Goal: Use online tool/utility: Utilize a website feature to perform a specific function

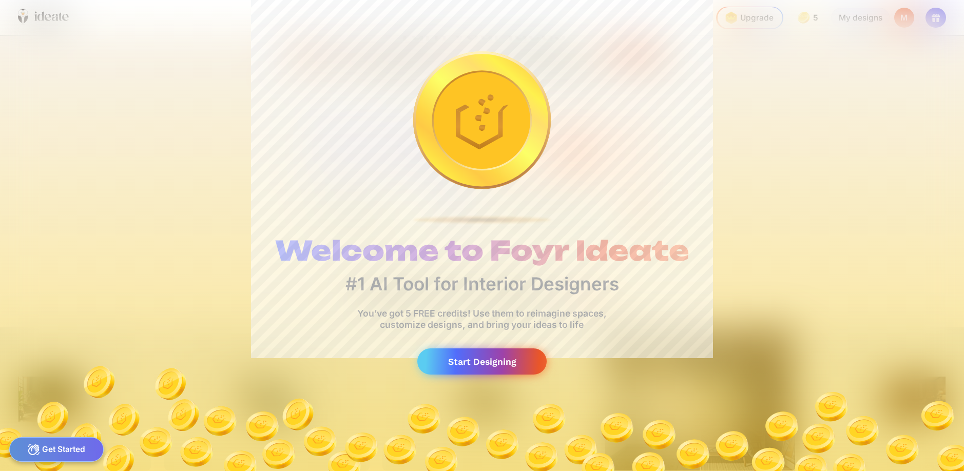
click at [484, 369] on div "Start Designing" at bounding box center [481, 361] width 129 height 26
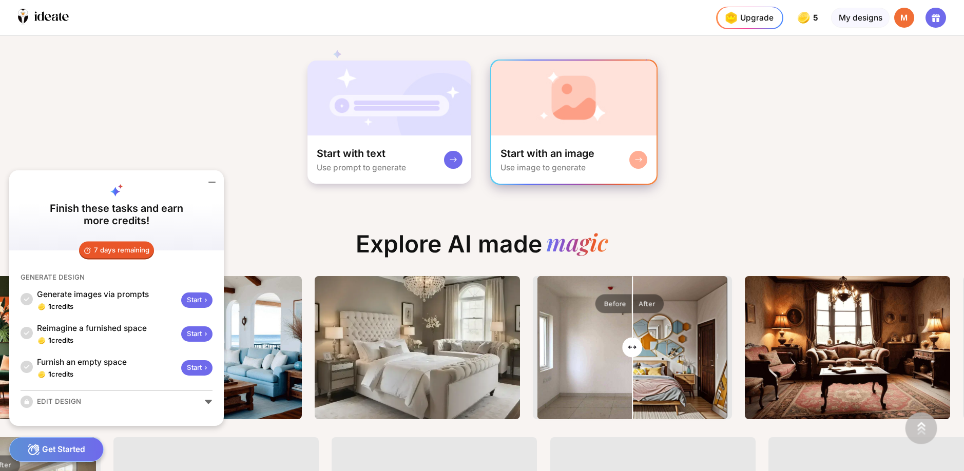
click at [545, 122] on img at bounding box center [573, 98] width 165 height 75
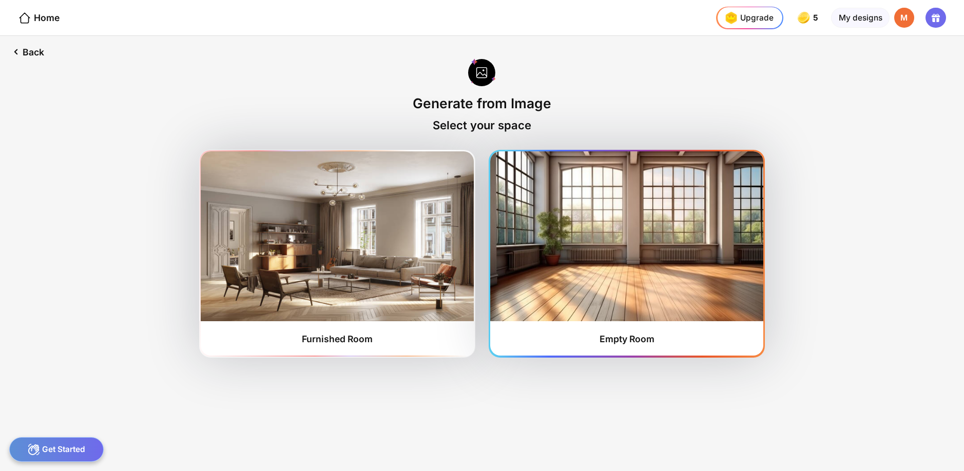
click at [567, 182] on img at bounding box center [626, 235] width 272 height 169
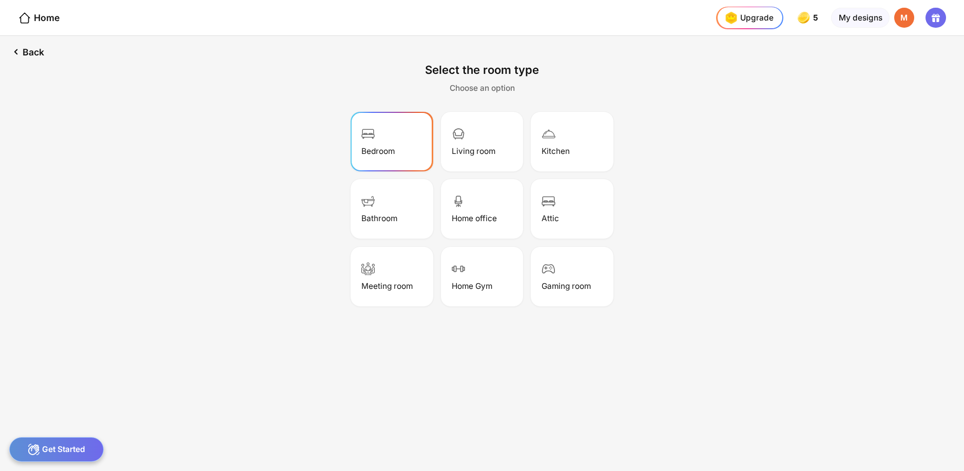
click at [382, 141] on div "Bedroom" at bounding box center [391, 141] width 79 height 56
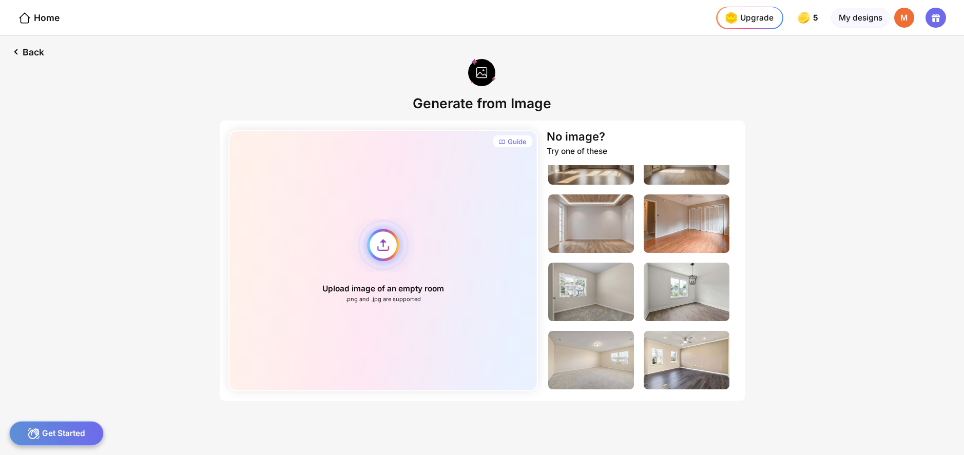
click at [387, 236] on div "Upload image of an empty room .png and .jpg are supported" at bounding box center [382, 261] width 309 height 262
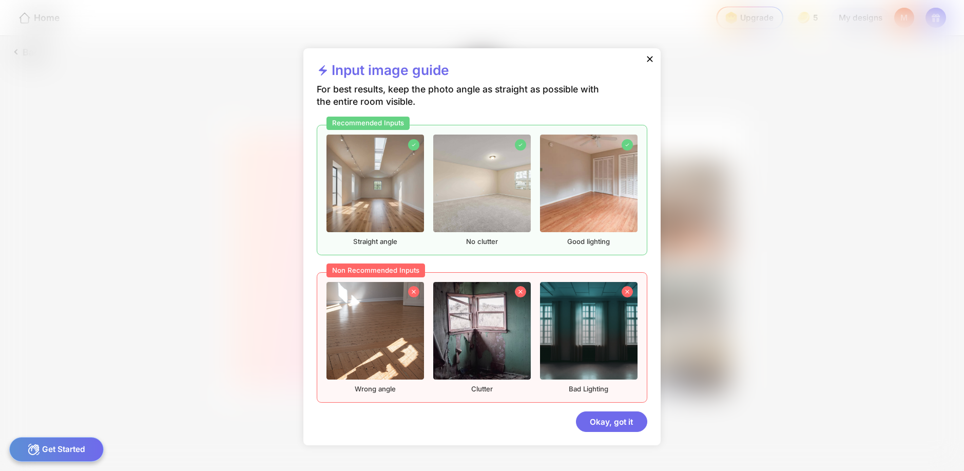
click at [604, 432] on div "Input image guide For best results, keep the photo angle as straight as possibl…" at bounding box center [481, 246] width 357 height 397
click at [604, 425] on div "Okay, got it" at bounding box center [611, 422] width 71 height 21
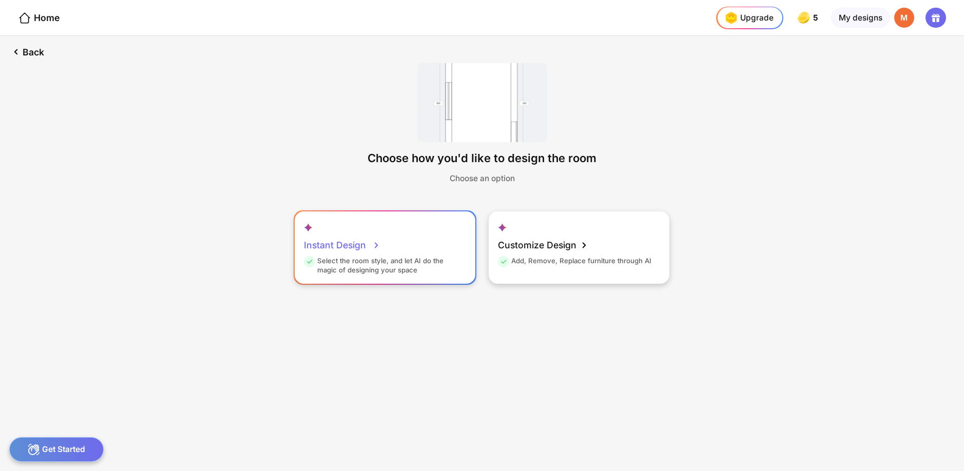
click at [365, 242] on div "Instant Design" at bounding box center [342, 245] width 77 height 23
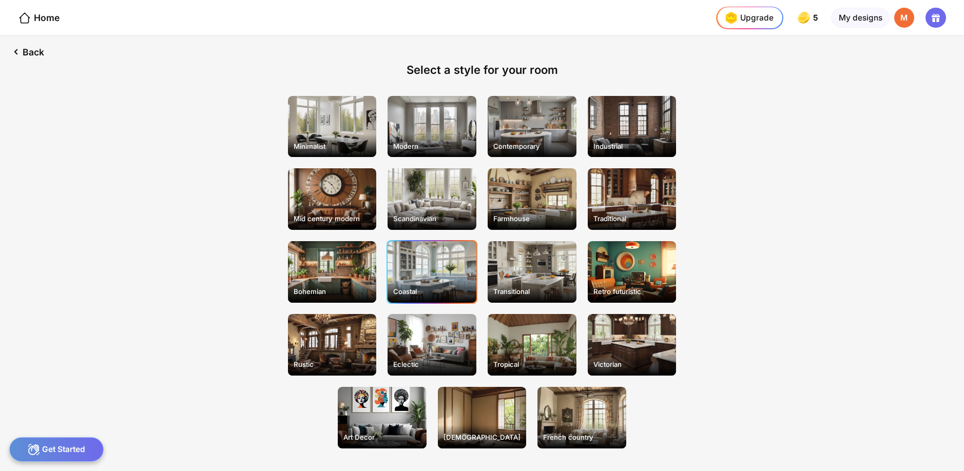
click at [439, 262] on div "Coastal" at bounding box center [431, 272] width 89 height 62
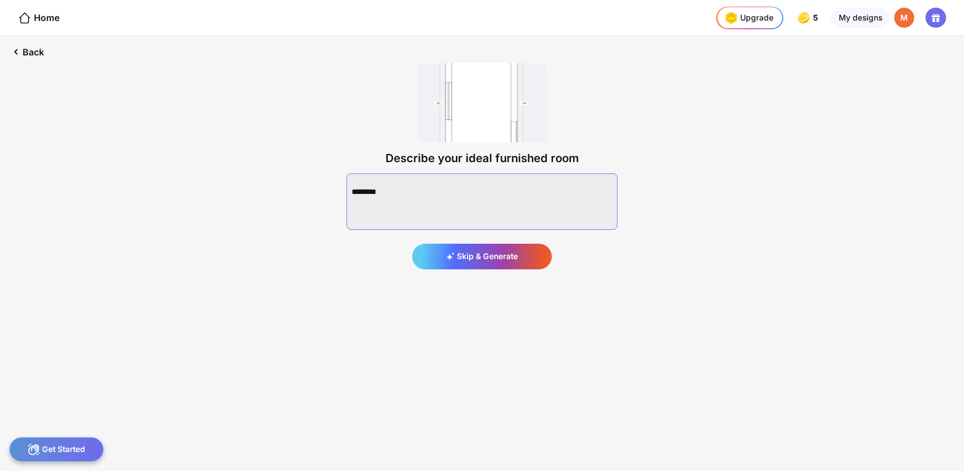
click at [441, 197] on textarea at bounding box center [481, 201] width 271 height 56
type textarea "**********"
click at [477, 255] on div "Generate" at bounding box center [482, 257] width 140 height 26
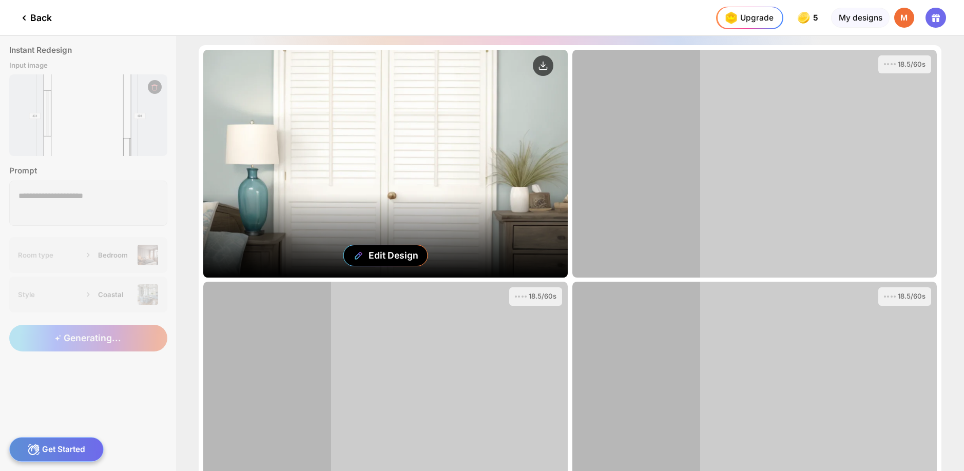
click at [402, 173] on div "Edit Design" at bounding box center [385, 164] width 364 height 228
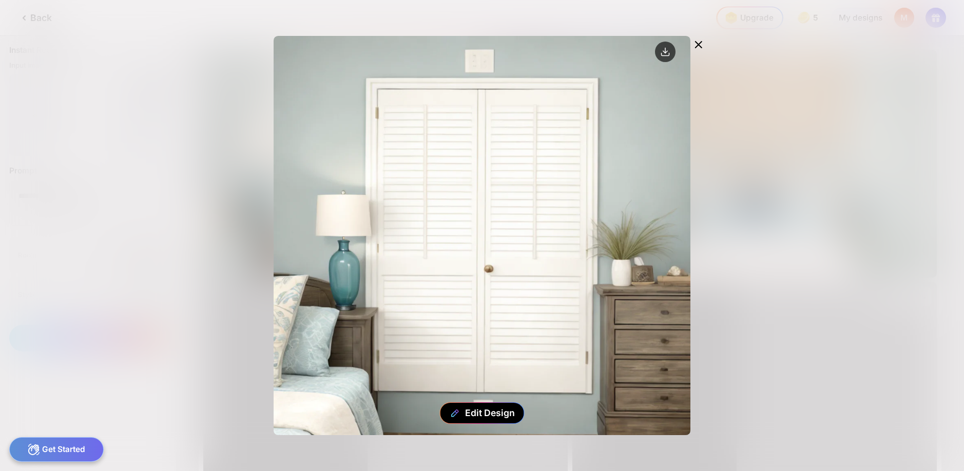
click at [702, 45] on icon at bounding box center [698, 44] width 12 height 12
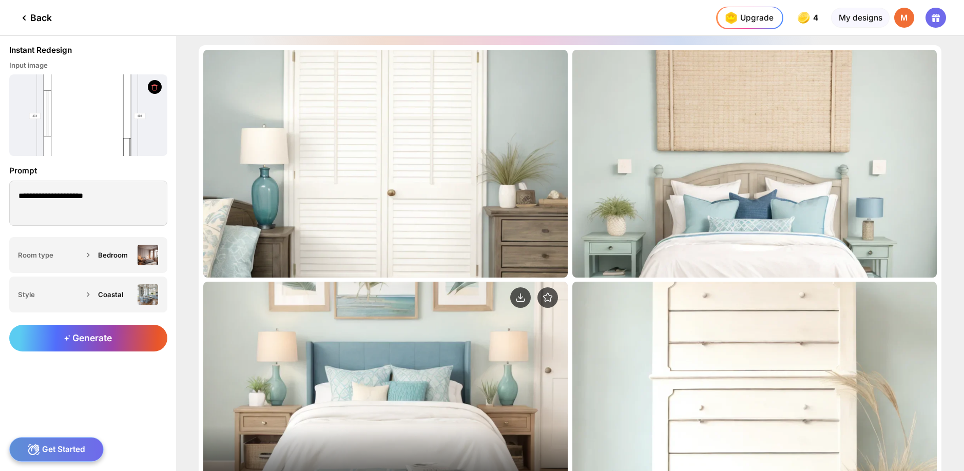
scroll to position [126, 0]
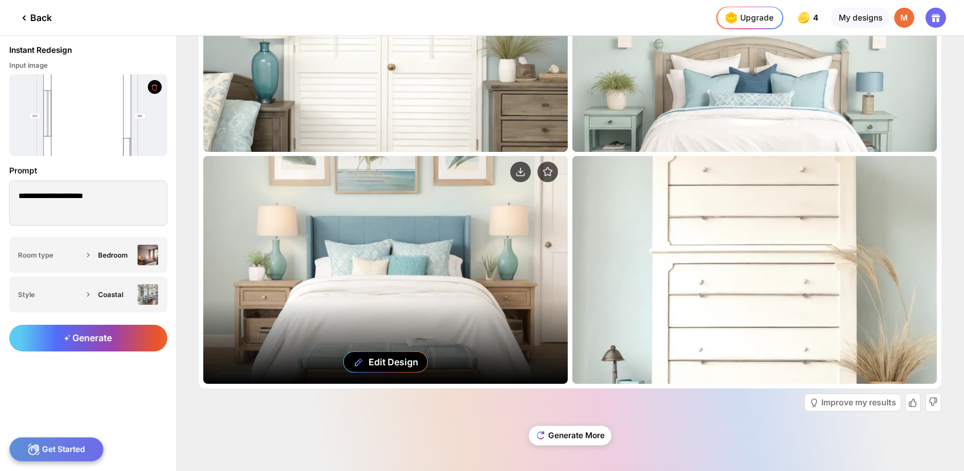
click at [509, 241] on div "Edit Design" at bounding box center [385, 270] width 364 height 228
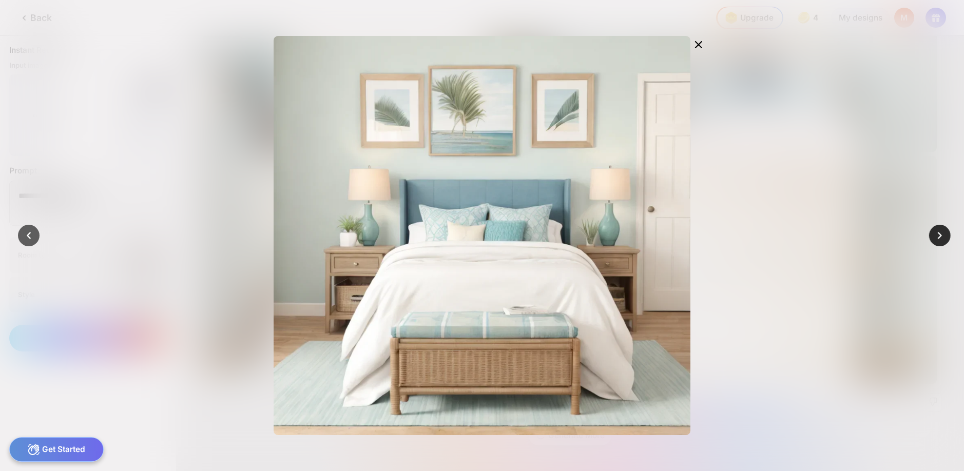
click at [931, 237] on div at bounding box center [939, 235] width 21 height 21
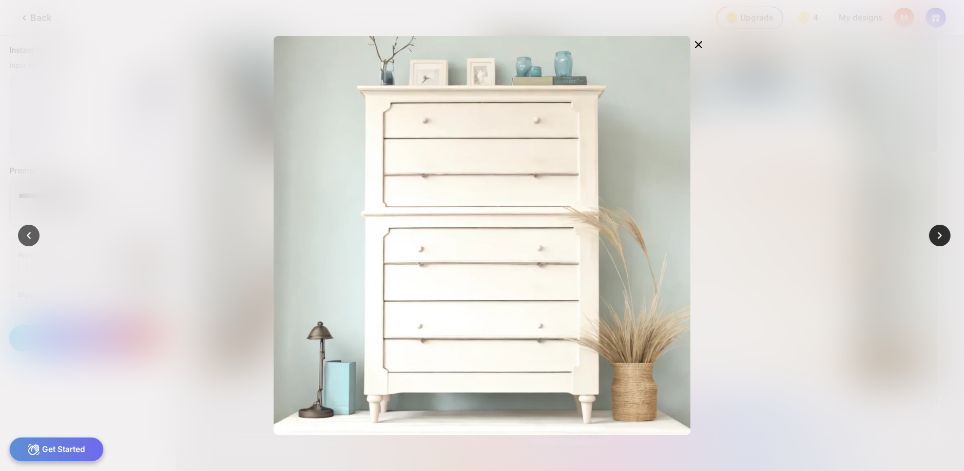
click at [931, 237] on div at bounding box center [939, 235] width 21 height 21
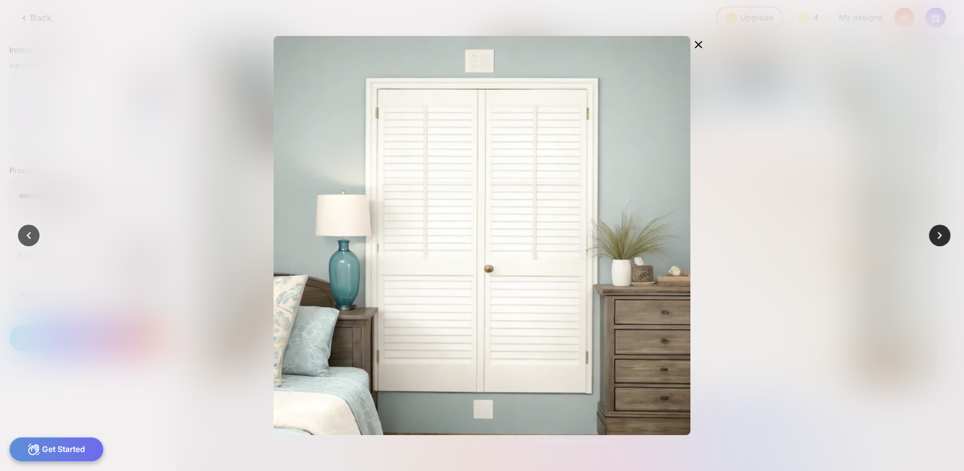
click at [931, 237] on div at bounding box center [939, 235] width 21 height 21
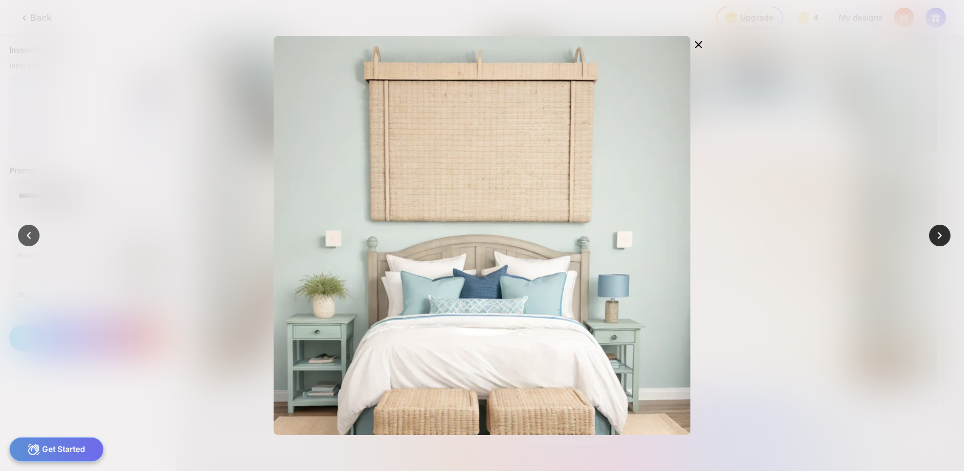
click at [931, 237] on div at bounding box center [939, 235] width 21 height 21
